Goal: Task Accomplishment & Management: Manage account settings

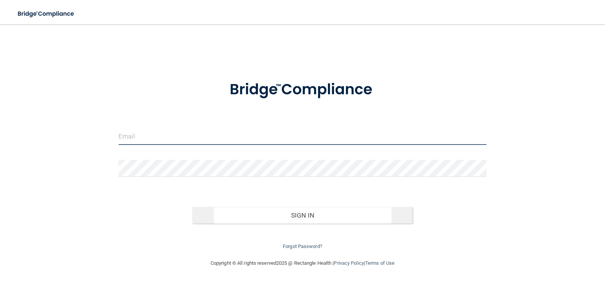
type input "[EMAIL_ADDRESS][DOMAIN_NAME]"
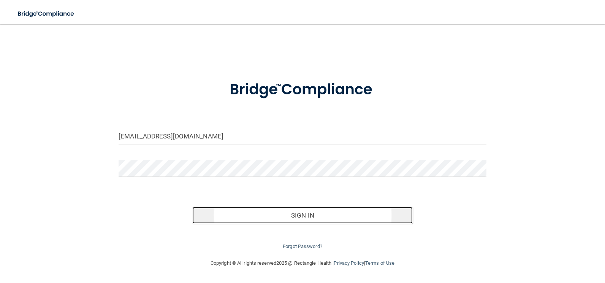
click at [272, 213] on button "Sign In" at bounding box center [302, 215] width 221 height 17
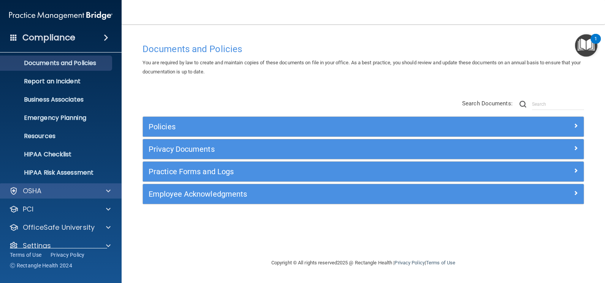
scroll to position [33, 0]
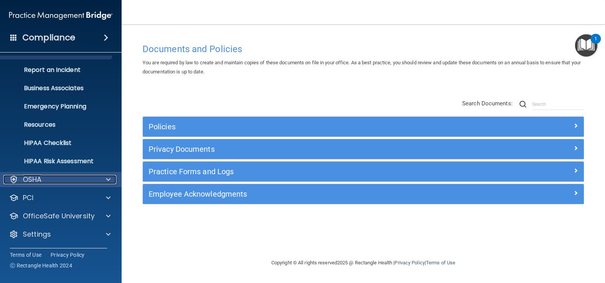
click at [58, 182] on div "OSHA" at bounding box center [50, 179] width 94 height 9
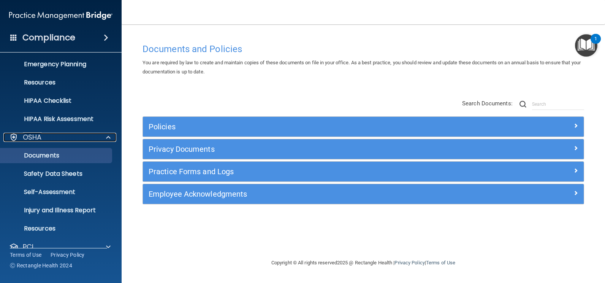
scroll to position [124, 0]
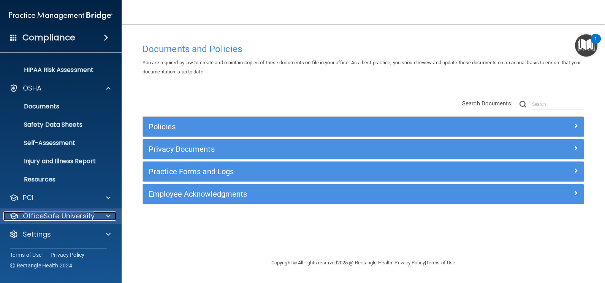
click at [50, 219] on p "OfficeSafe University" at bounding box center [59, 215] width 72 height 9
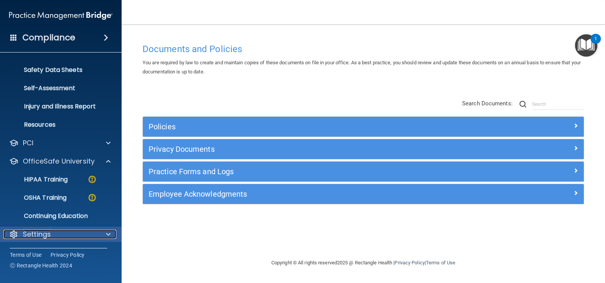
click at [42, 232] on p "Settings" at bounding box center [37, 234] width 28 height 9
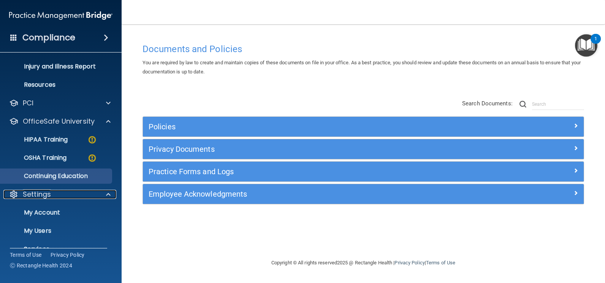
scroll to position [251, 0]
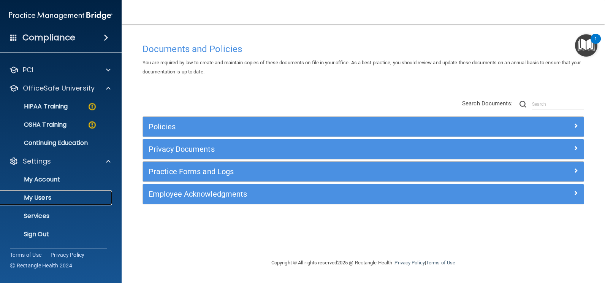
click at [45, 193] on link "My Users" at bounding box center [52, 197] width 120 height 15
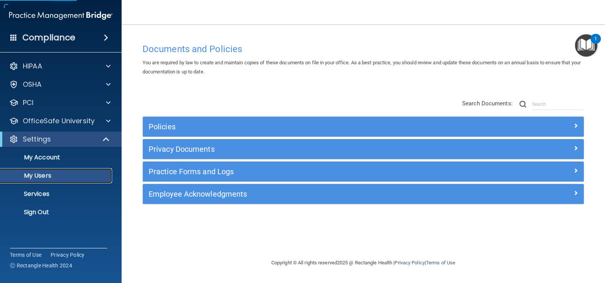
select select "20"
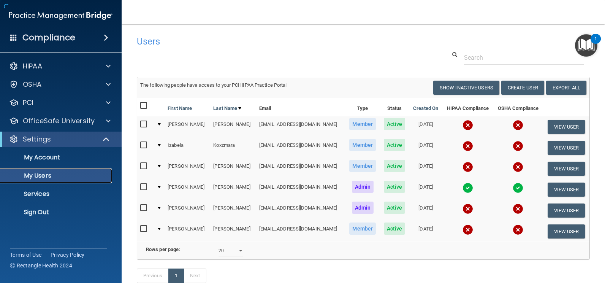
click at [52, 174] on p "My Users" at bounding box center [57, 176] width 104 height 8
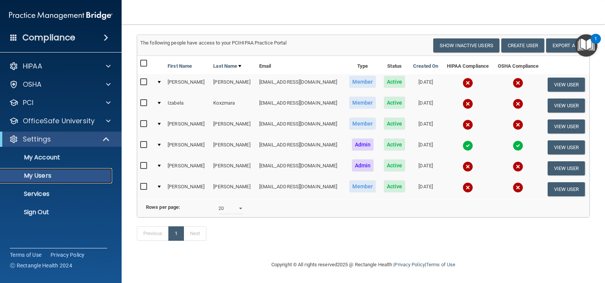
scroll to position [54, 0]
